Goal: Task Accomplishment & Management: Manage account settings

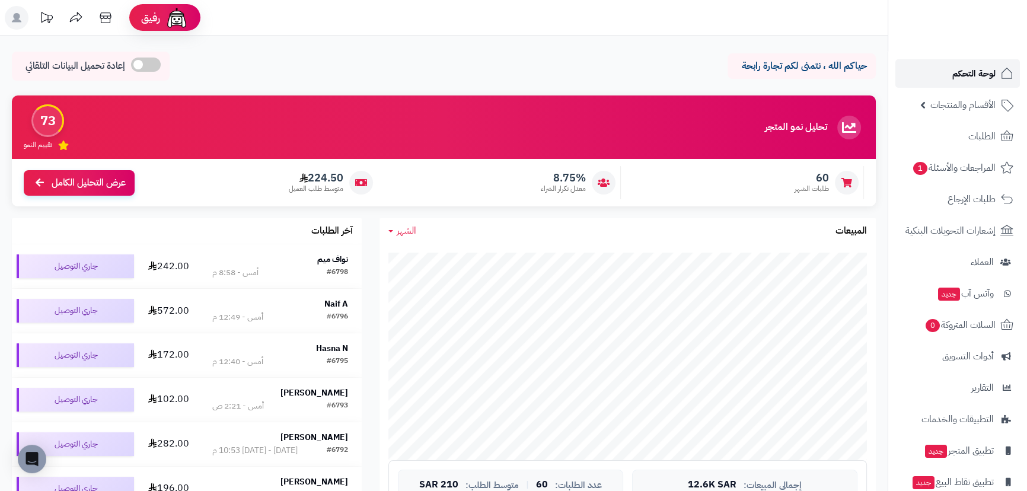
click at [984, 81] on span "لوحة التحكم" at bounding box center [973, 73] width 43 height 17
drag, startPoint x: 943, startPoint y: 169, endPoint x: 951, endPoint y: 173, distance: 9.3
click at [943, 169] on span "المراجعات والأسئلة 1" at bounding box center [953, 167] width 83 height 17
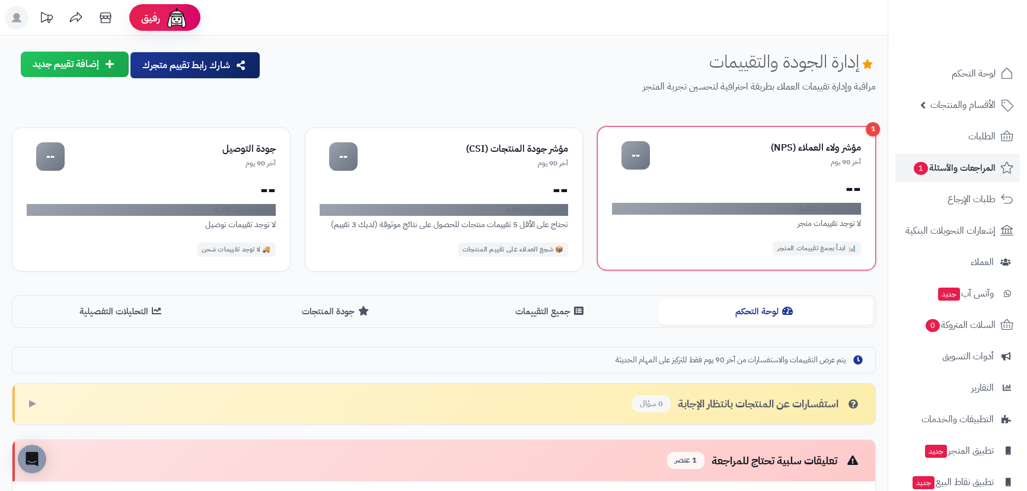
click at [835, 246] on div "📊 ابدأ بجمع تقييمات المتجر" at bounding box center [816, 248] width 88 height 14
click at [797, 247] on div "📊 ابدأ بجمع تقييمات المتجر" at bounding box center [816, 248] width 88 height 14
click at [771, 198] on div "1 مؤشر ولاء العملاء (NPS) آخر 90 يوم -- -- لا توجد بيانات كافية لا توجد تقييمات…" at bounding box center [736, 198] width 279 height 144
click at [828, 147] on div "مؤشر ولاء العملاء (NPS)" at bounding box center [755, 148] width 211 height 14
click at [868, 127] on div "1" at bounding box center [873, 129] width 14 height 14
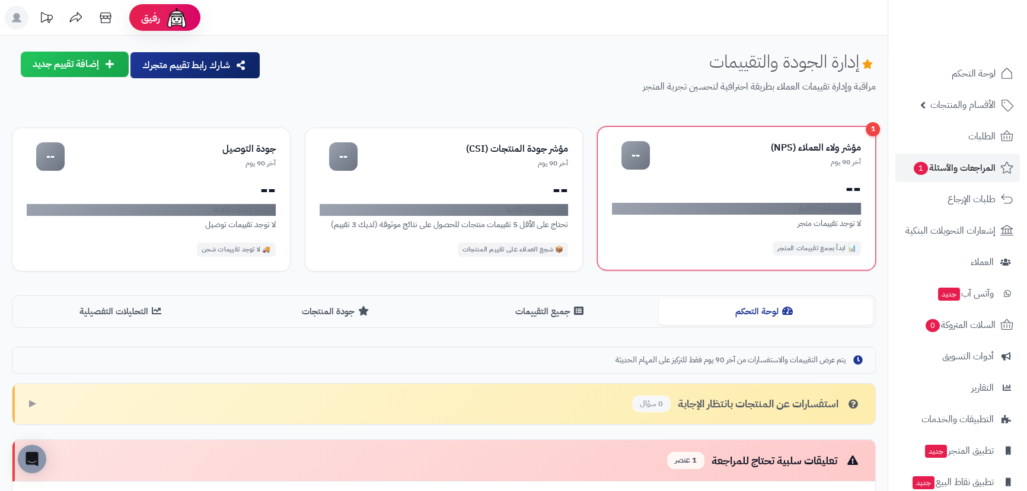
click at [844, 266] on div "1 مؤشر ولاء العملاء (NPS) آخر 90 يوم -- -- لا توجد بيانات كافية لا توجد تقييمات…" at bounding box center [736, 198] width 279 height 144
click at [770, 138] on div "1 مؤشر ولاء العملاء (NPS) آخر 90 يوم -- -- لا توجد بيانات كافية لا توجد تقييمات…" at bounding box center [736, 198] width 279 height 144
click at [640, 154] on div "--" at bounding box center [635, 155] width 28 height 28
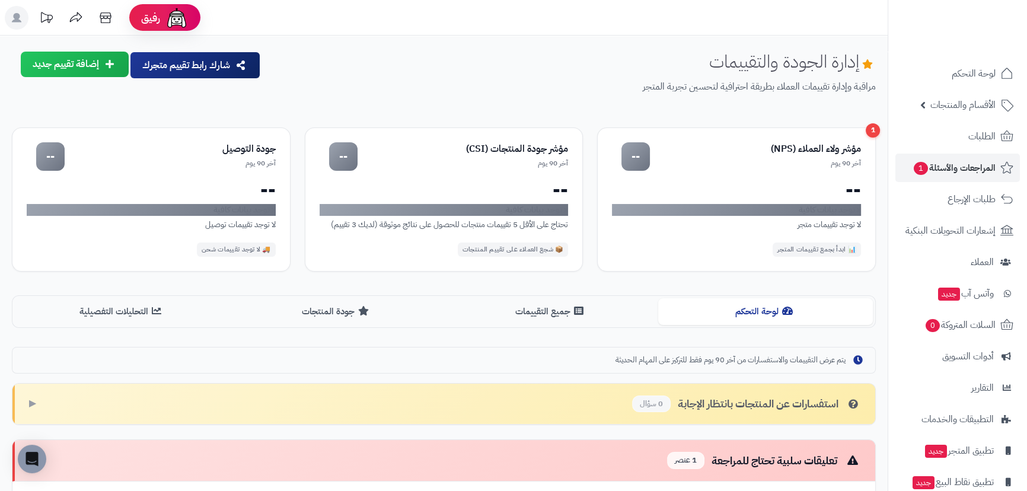
drag, startPoint x: 639, startPoint y: 135, endPoint x: 628, endPoint y: 117, distance: 21.3
click at [628, 118] on div "إدارة الجودة والتقييمات مراقبة وإدارة تقييمات العملاء بطريقة احترافية لتحسين تج…" at bounding box center [444, 362] width 888 height 620
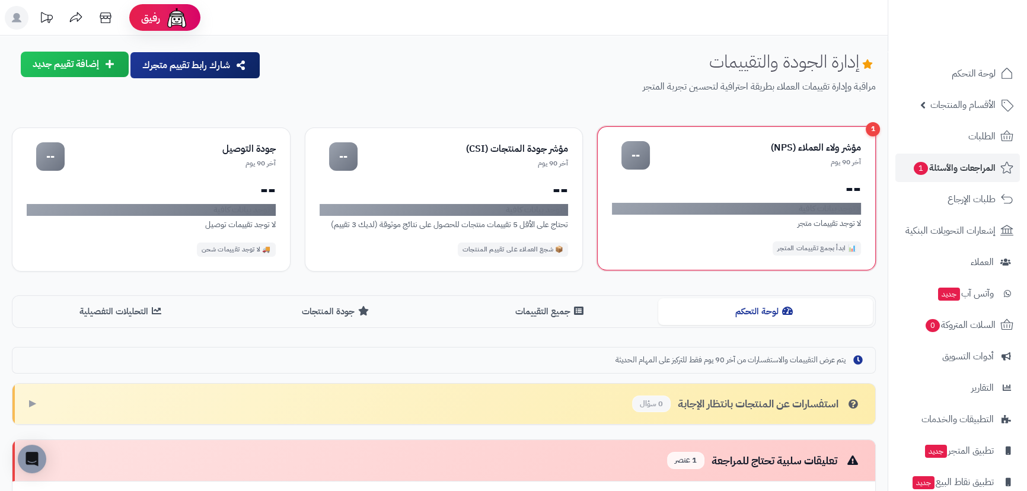
click at [646, 132] on div "1 مؤشر ولاء العملاء (NPS) آخر 90 يوم -- -- لا توجد بيانات كافية لا توجد تقييمات…" at bounding box center [736, 198] width 279 height 144
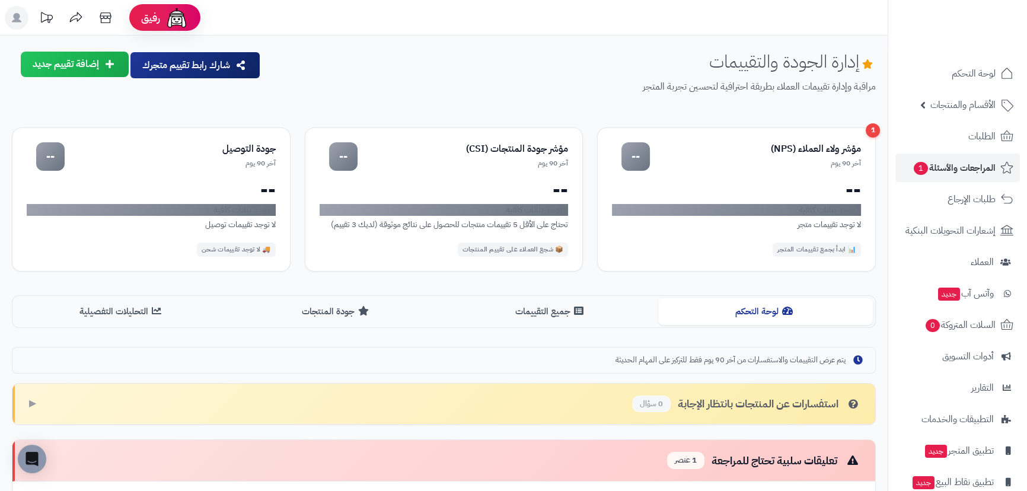
click at [687, 125] on div "إدارة الجودة والتقييمات مراقبة وإدارة تقييمات العملاء بطريقة احترافية لتحسين تج…" at bounding box center [444, 362] width 888 height 620
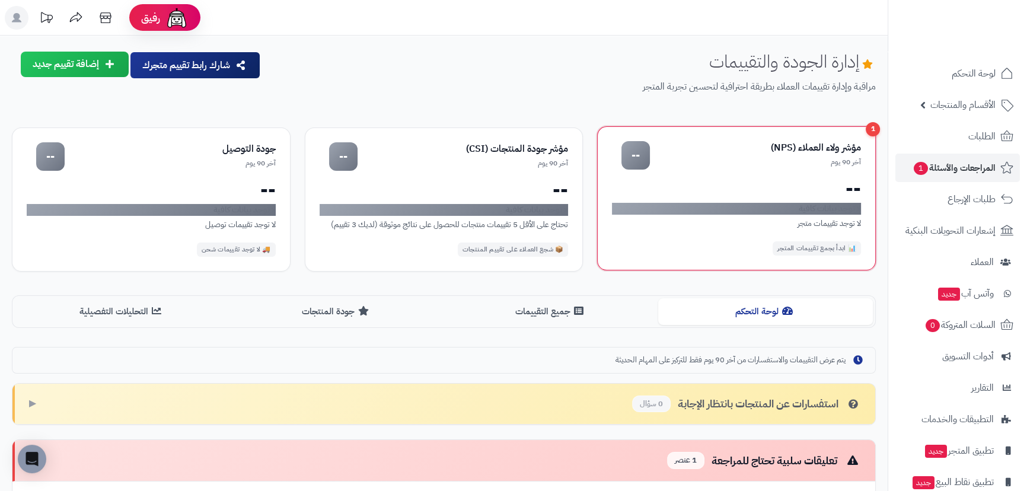
click at [870, 133] on div "1" at bounding box center [873, 129] width 14 height 14
click at [834, 201] on div "1 مؤشر ولاء العملاء (NPS) آخر 90 يوم -- -- لا توجد بيانات كافية لا توجد تقييمات…" at bounding box center [736, 198] width 279 height 144
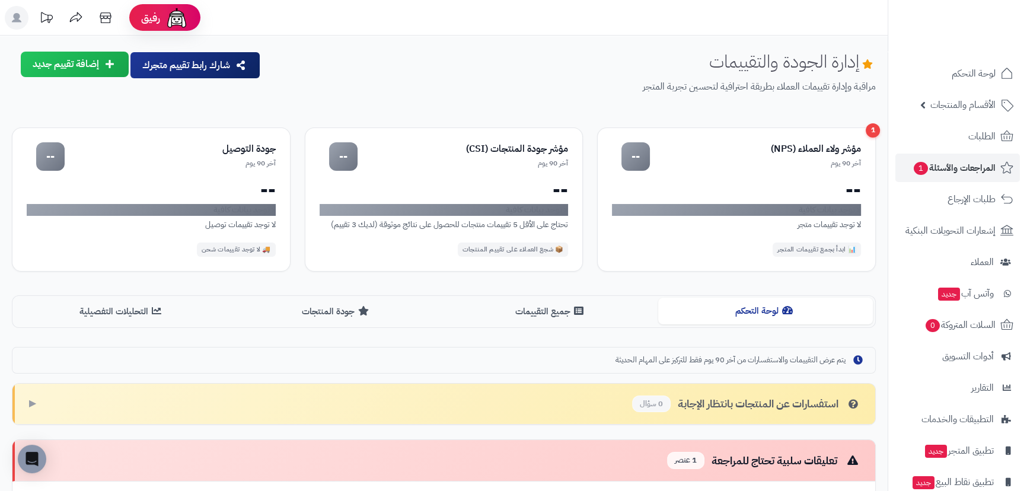
click at [735, 307] on button "لوحة التحكم" at bounding box center [765, 311] width 215 height 27
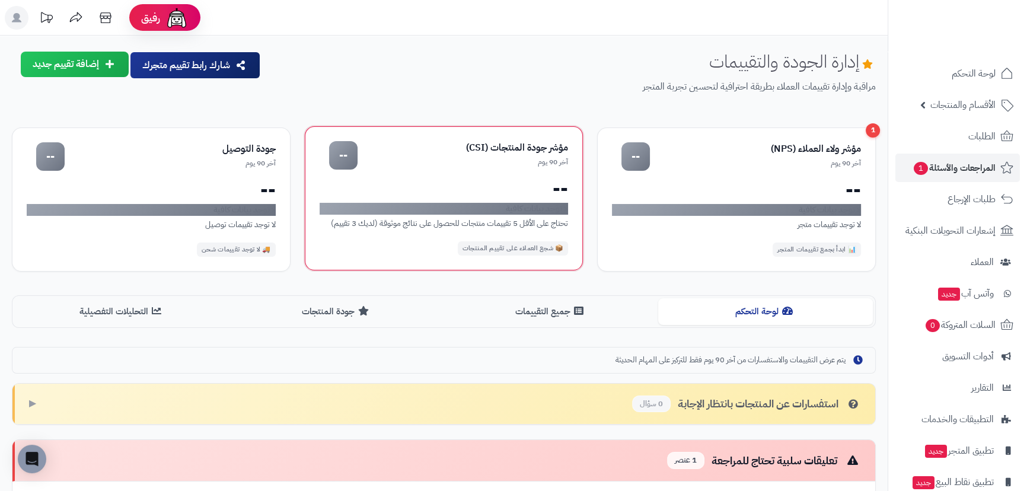
click at [374, 141] on div "مؤشر جودة المنتجات (CSI)" at bounding box center [462, 148] width 211 height 14
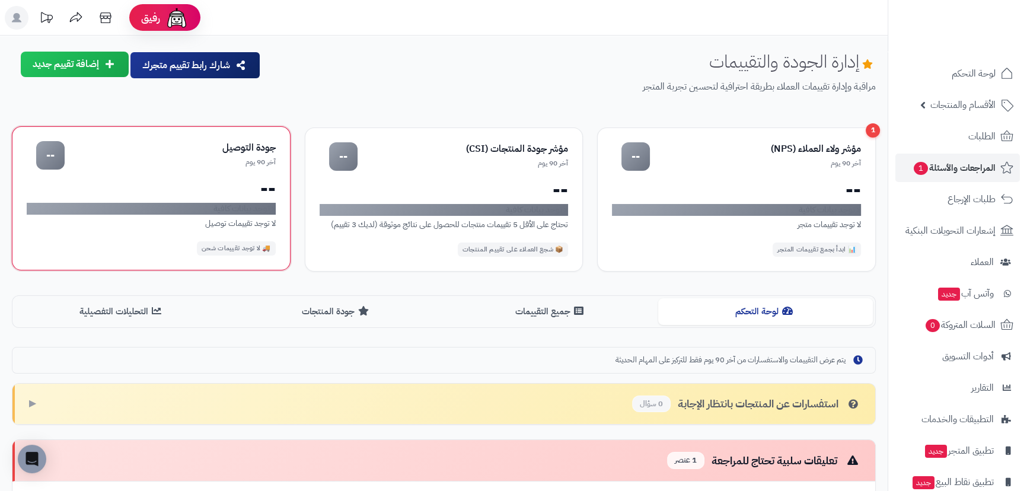
click at [152, 184] on div "--" at bounding box center [151, 188] width 249 height 19
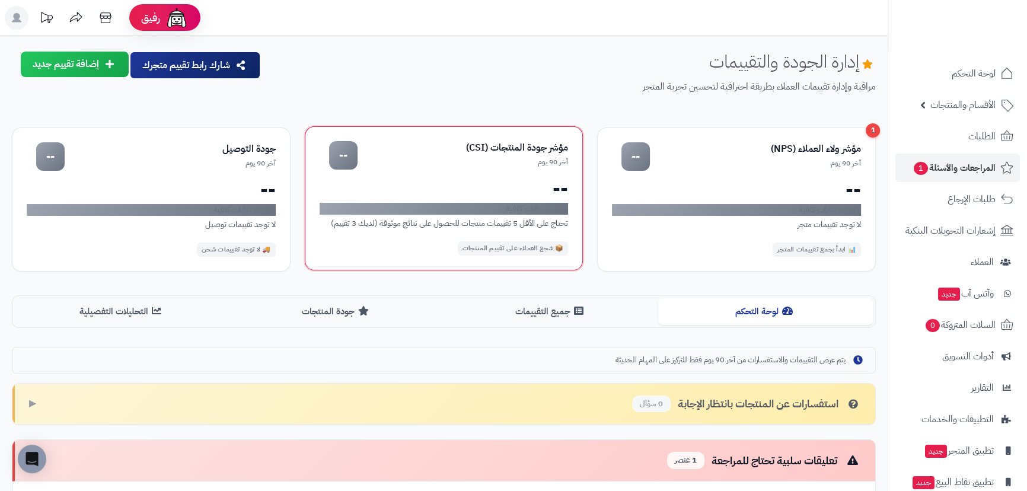
click at [380, 184] on div "--" at bounding box center [444, 188] width 249 height 19
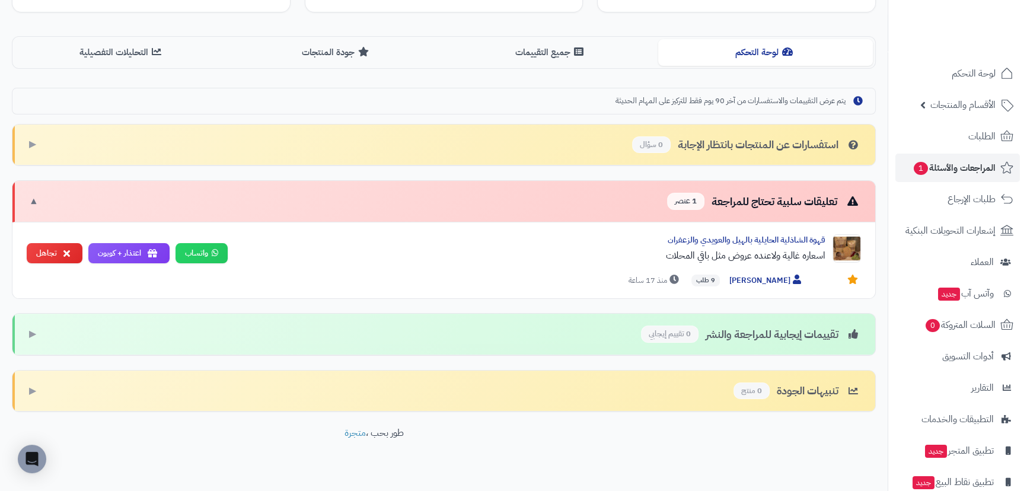
scroll to position [269, 0]
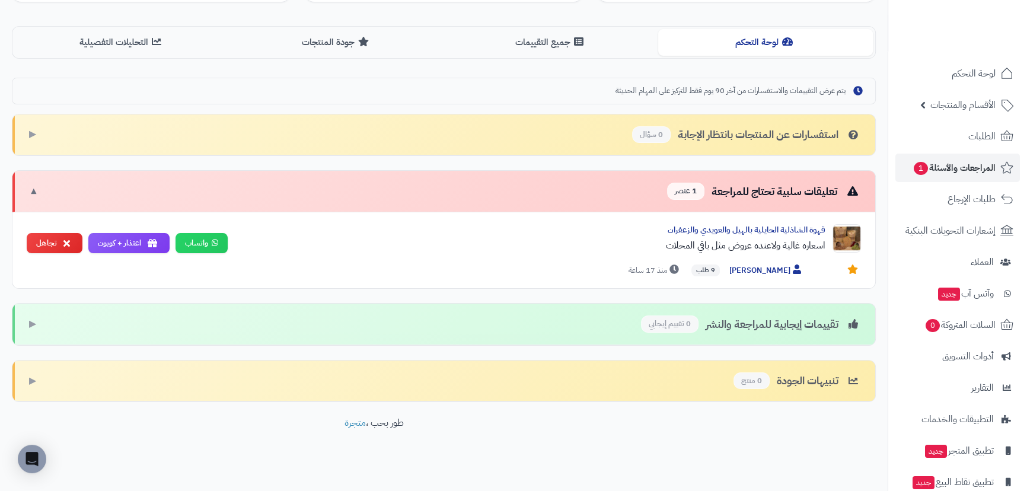
click at [736, 462] on footer "طور بحب ، متجرة" at bounding box center [374, 445] width 748 height 59
click at [764, 470] on div "إدارة الجودة والتقييمات مراقبة وإدارة تقييمات العملاء بطريقة احترافية لتحسين تج…" at bounding box center [444, 132] width 888 height 733
click at [793, 266] on icon at bounding box center [797, 268] width 8 height 9
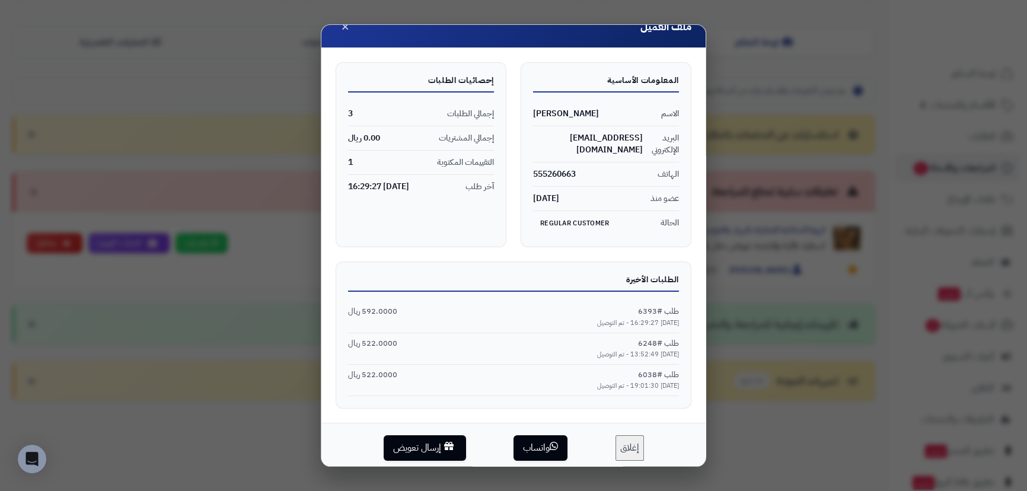
scroll to position [25, 0]
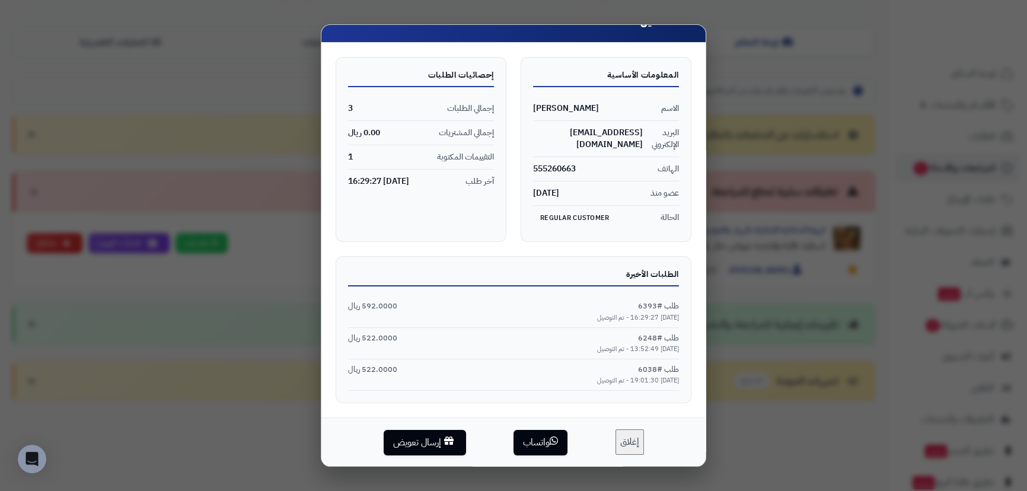
click at [629, 443] on button "إغلاق" at bounding box center [629, 441] width 28 height 25
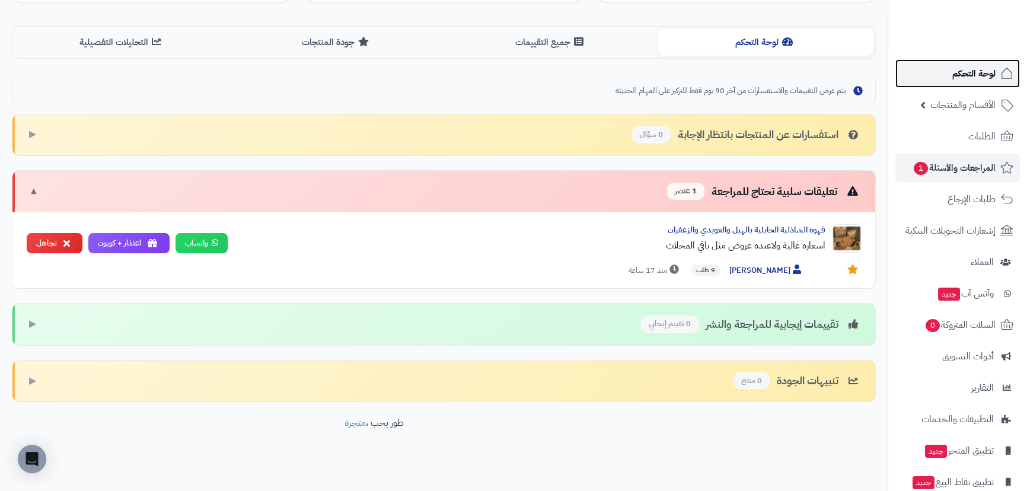
click at [966, 77] on span "لوحة التحكم" at bounding box center [973, 73] width 43 height 17
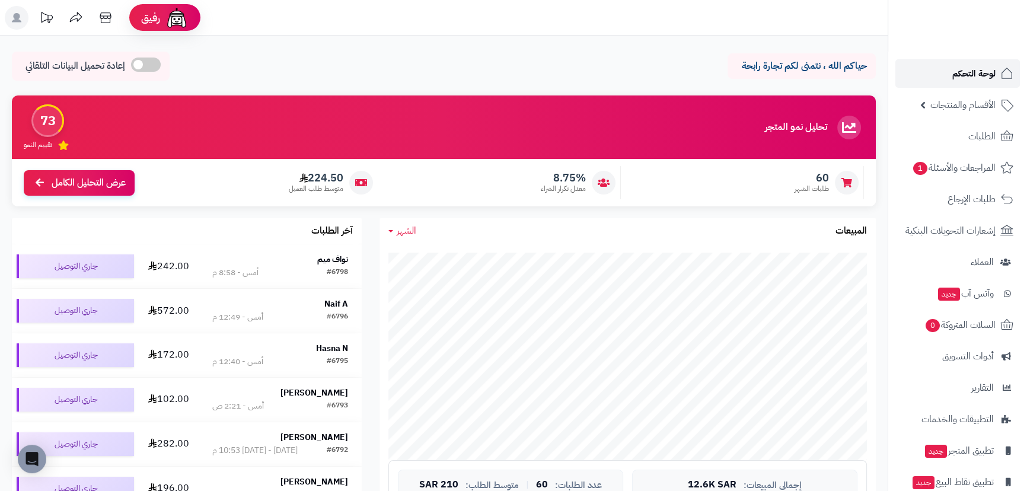
click at [987, 72] on span "لوحة التحكم" at bounding box center [973, 73] width 43 height 17
